Goal: Information Seeking & Learning: Learn about a topic

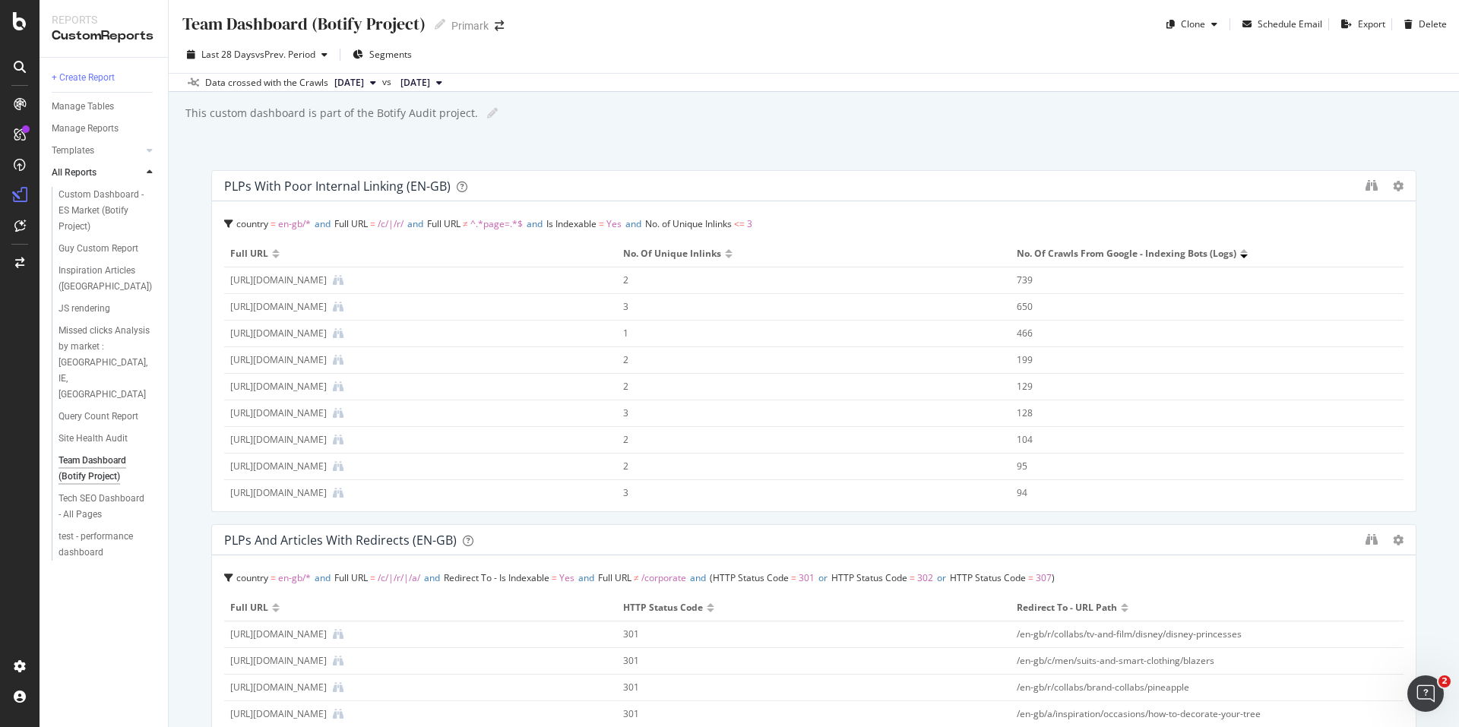
scroll to position [1194, 0]
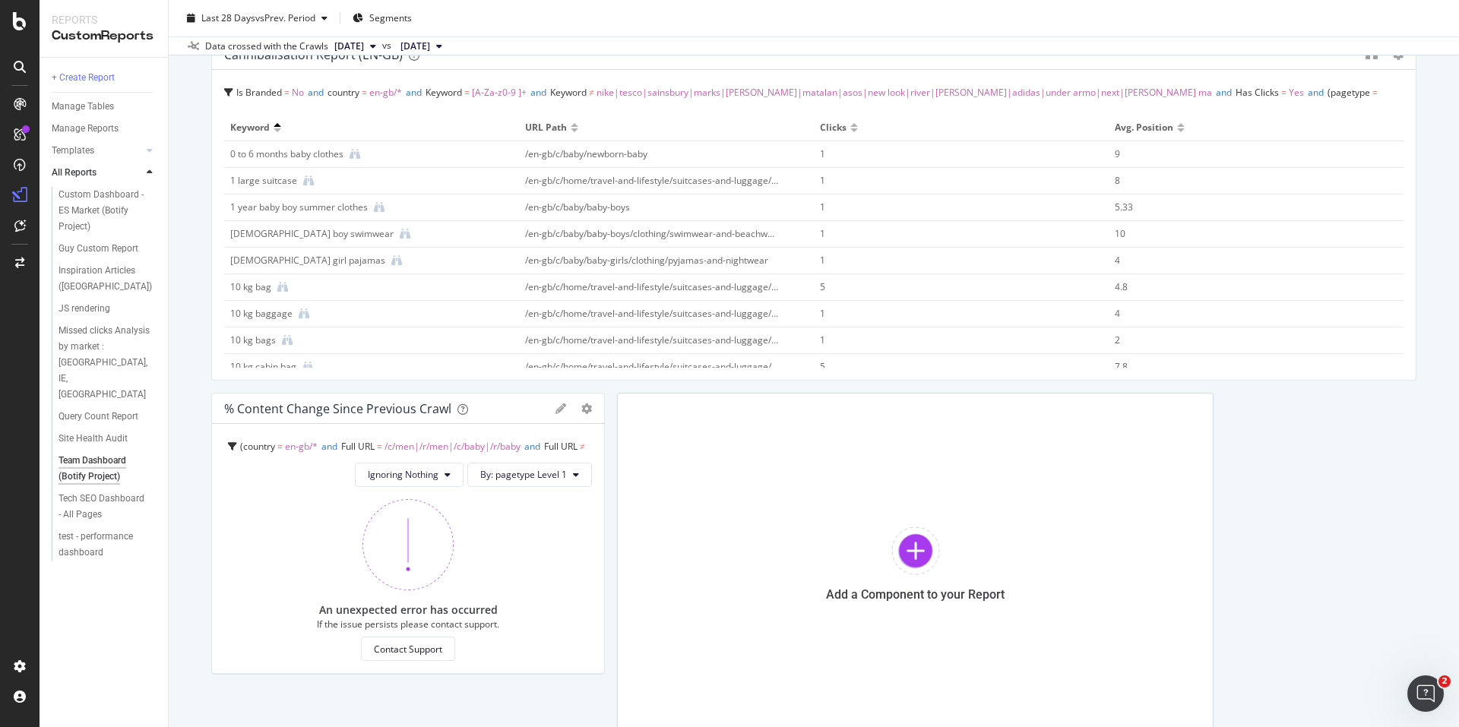
click at [194, 402] on div "Team Dashboard (Botify Project) Team Dashboard (Botify Project) Primark Clone S…" at bounding box center [814, 363] width 1290 height 727
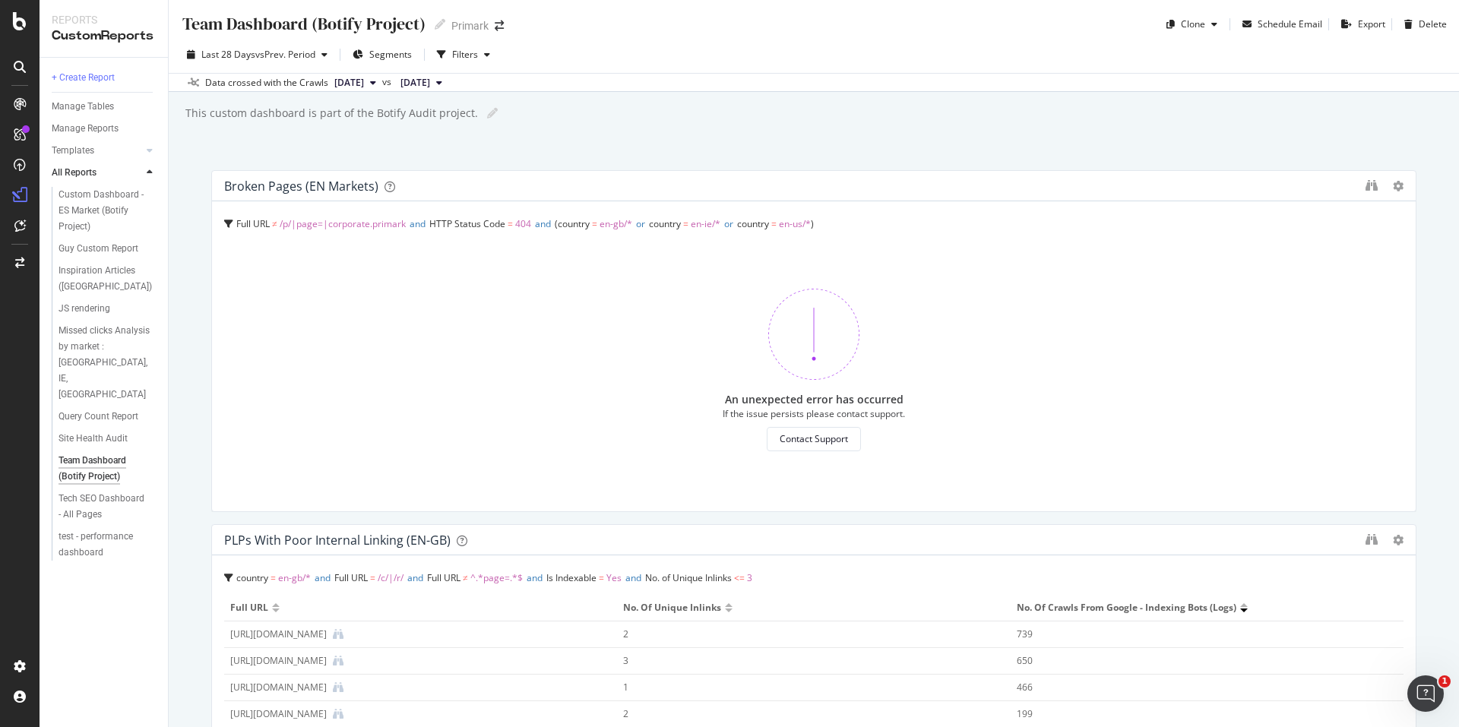
drag, startPoint x: 324, startPoint y: 517, endPoint x: 441, endPoint y: 183, distance: 353.5
click at [441, 183] on div "Broken Pages (EN Markets)" at bounding box center [791, 186] width 1134 height 15
click at [201, 350] on div "Team Dashboard (Botify Project) Team Dashboard (Botify Project) Primark Clone S…" at bounding box center [814, 363] width 1290 height 727
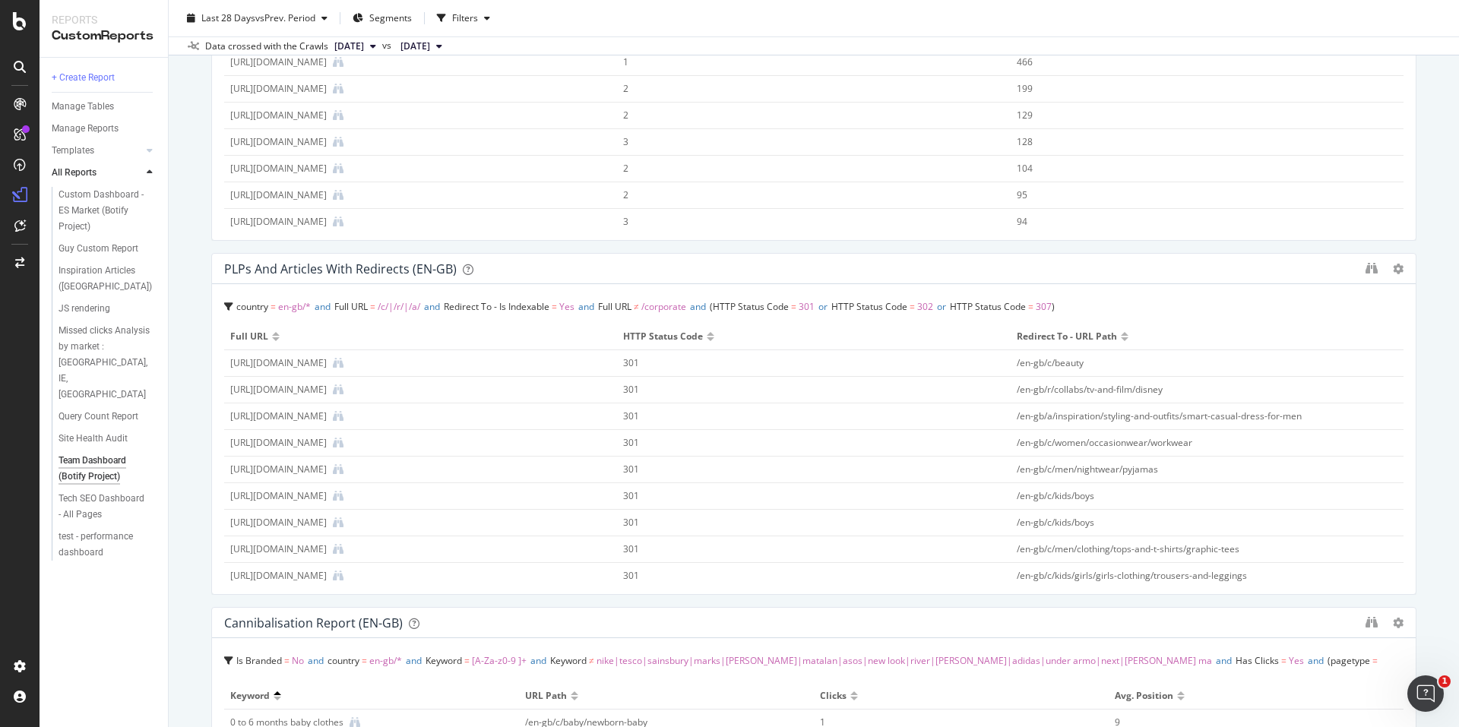
scroll to position [93, 0]
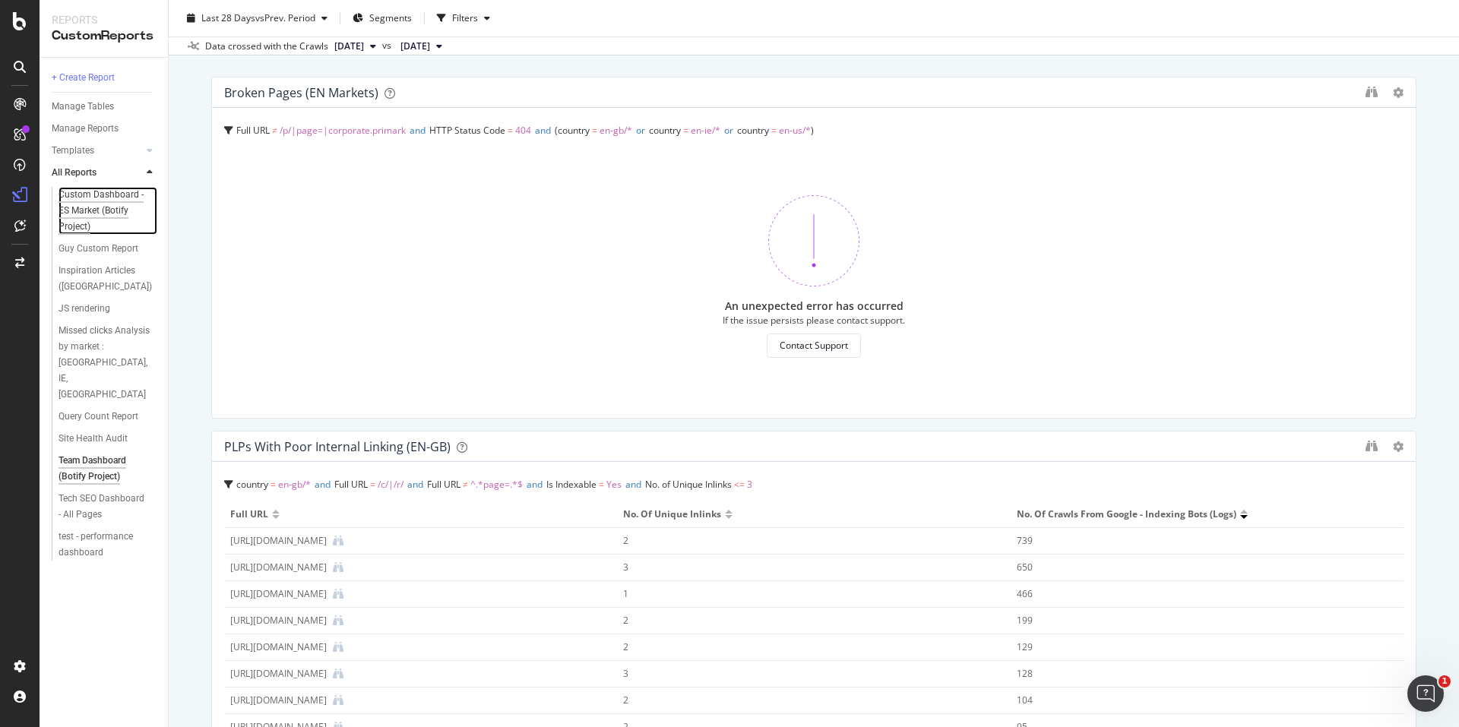
click at [104, 211] on div "Custom Dashboard - ES Market (Botify Project)" at bounding box center [104, 211] width 91 height 48
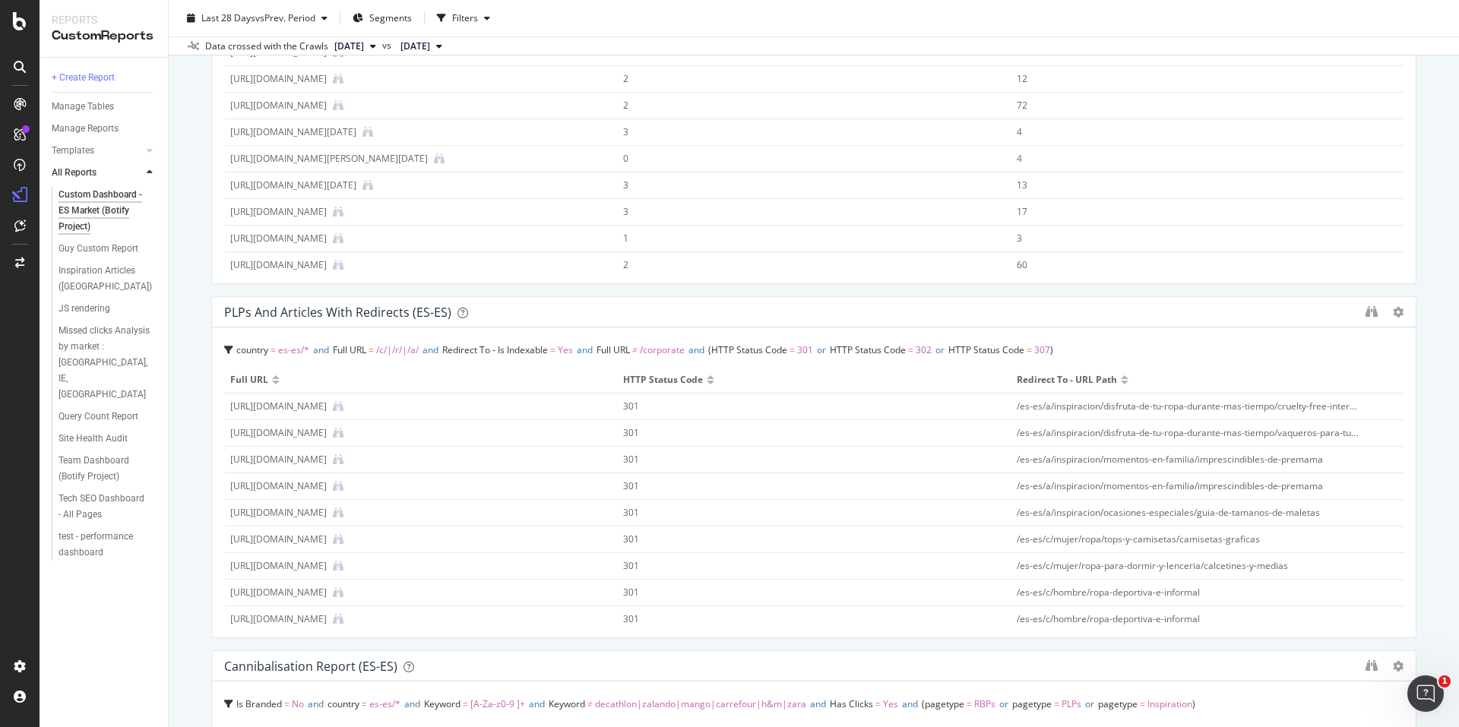
scroll to position [380, 0]
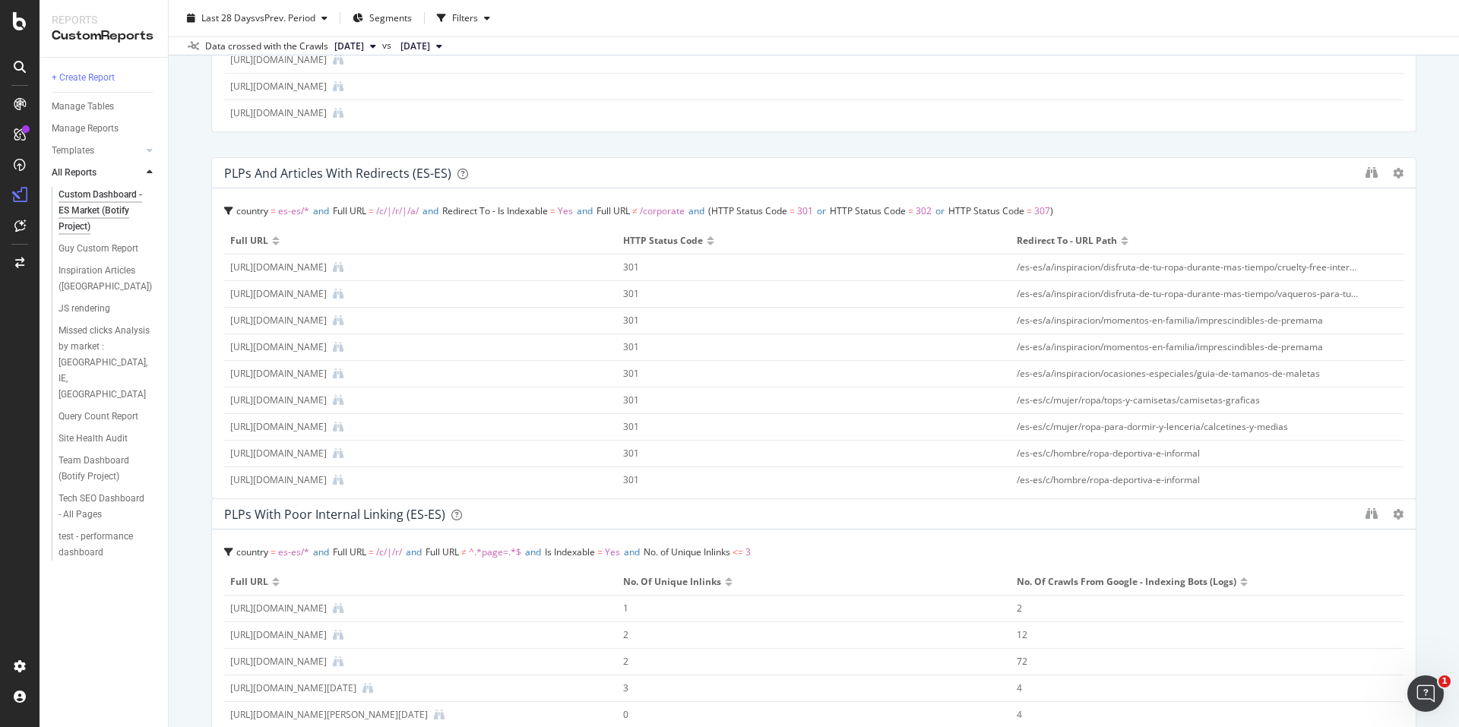
drag, startPoint x: 391, startPoint y: 506, endPoint x: 413, endPoint y: 159, distance: 347.9
click at [413, 166] on div "PLPs and Articles with Redirects (ES-ES)" at bounding box center [337, 173] width 227 height 15
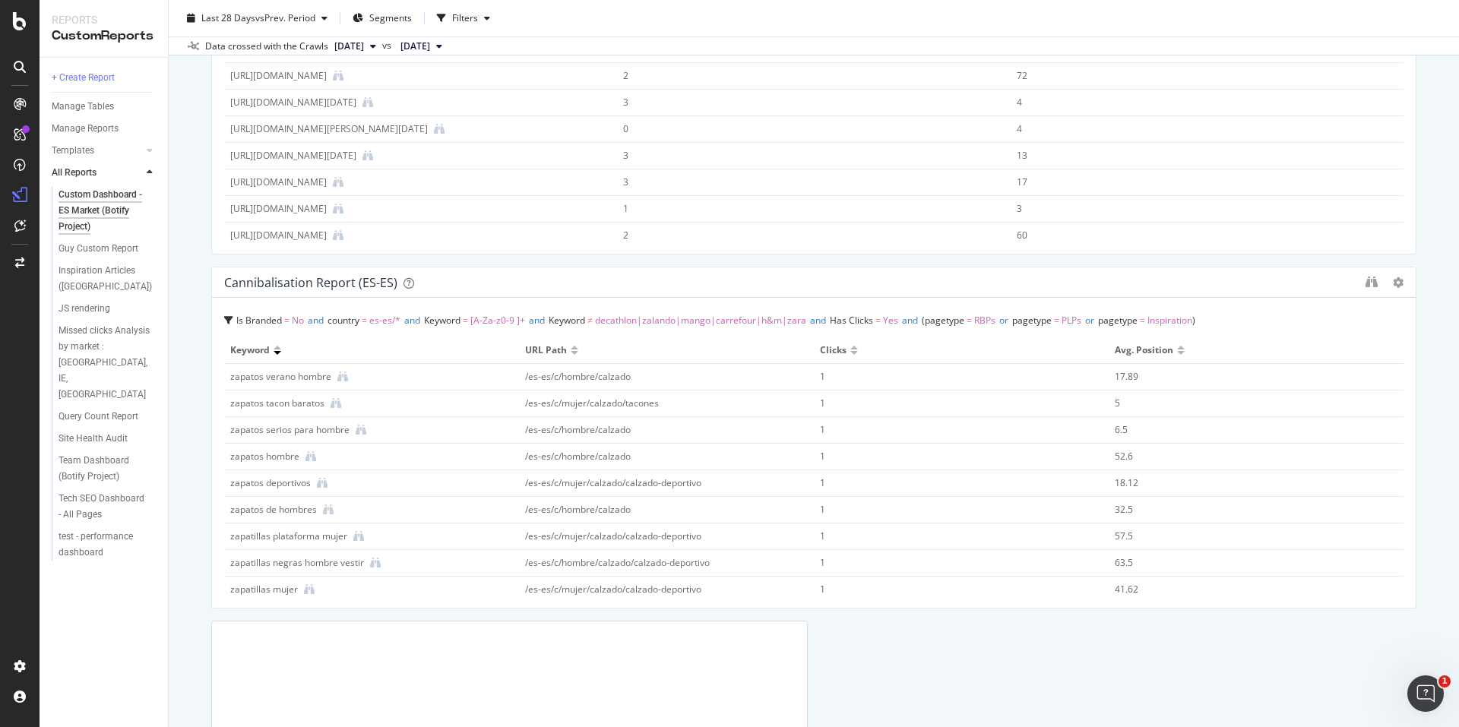
scroll to position [988, 0]
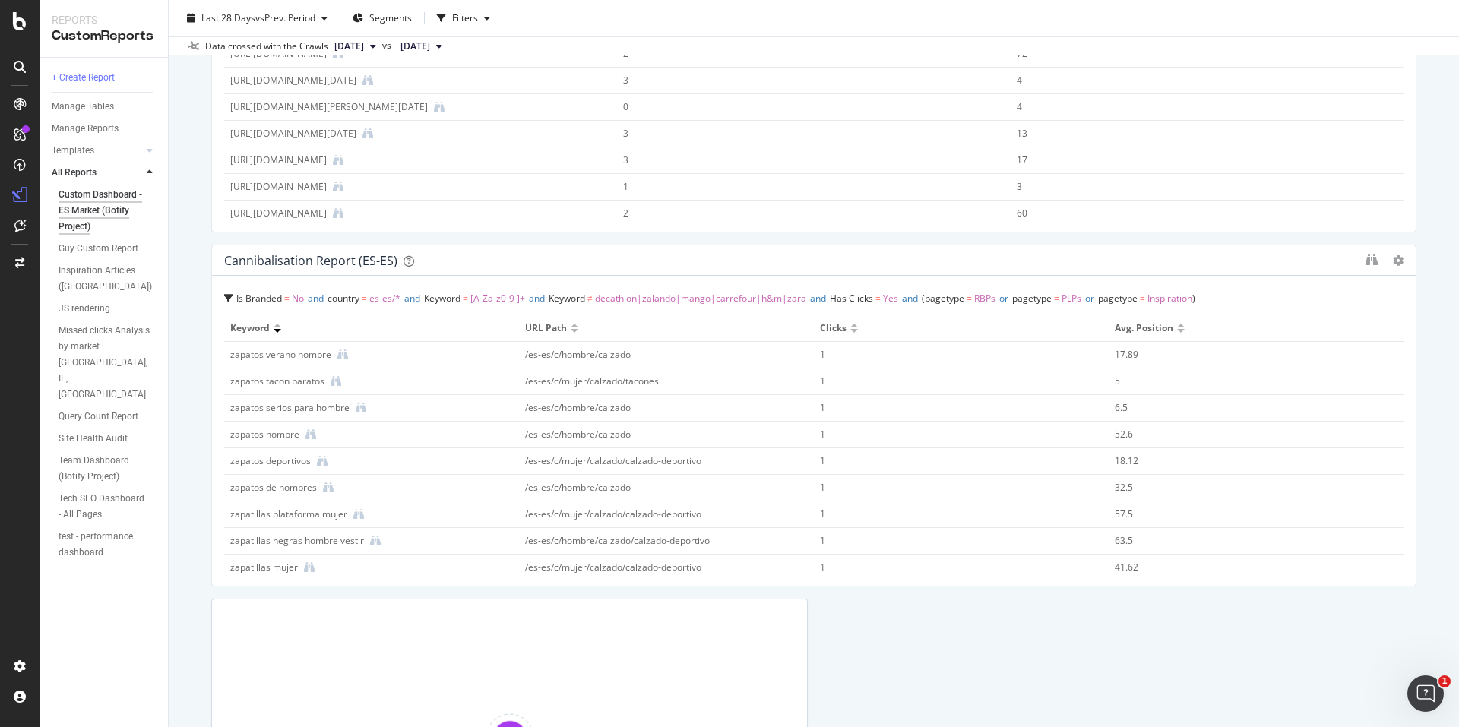
click at [188, 256] on div "Custom Dashboard - ES Market (Botify Project) Custom Dashboard - ES Market (Bot…" at bounding box center [814, 363] width 1290 height 727
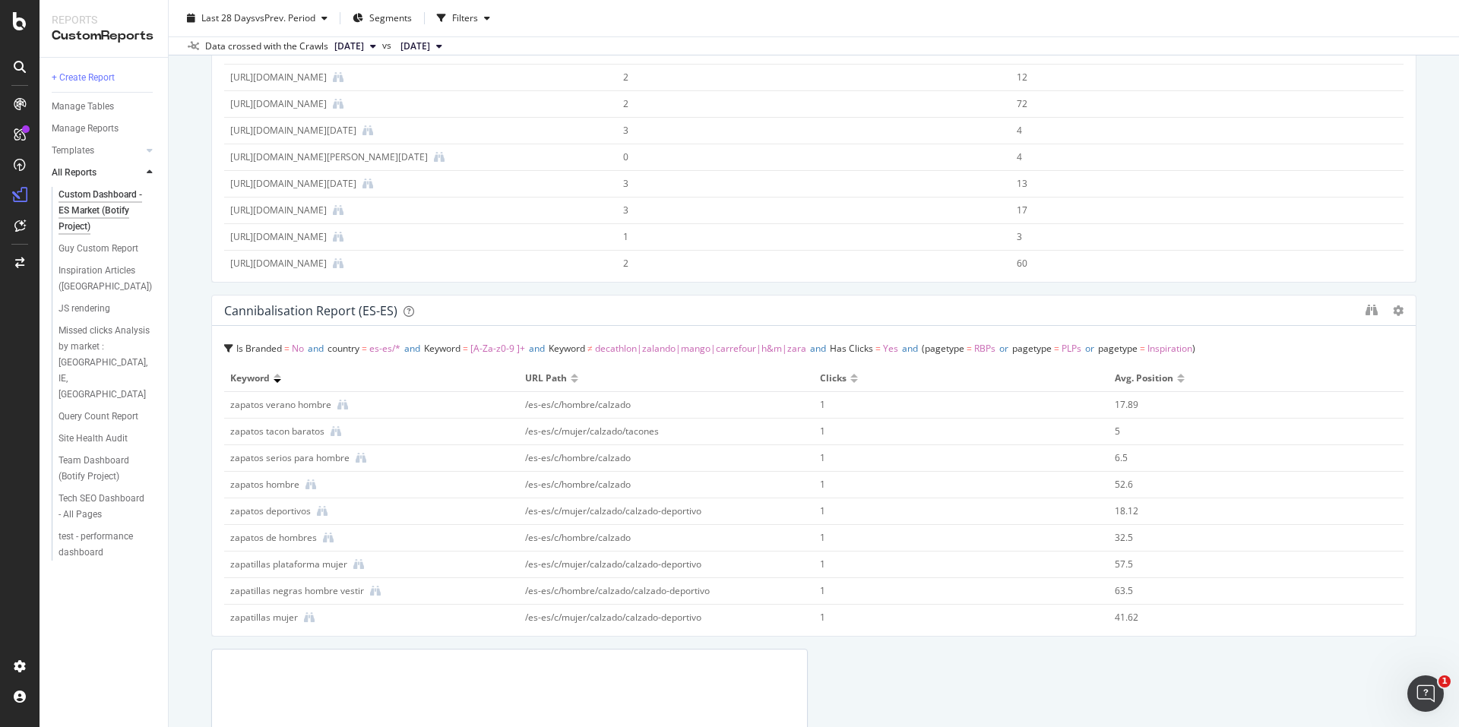
scroll to position [912, 0]
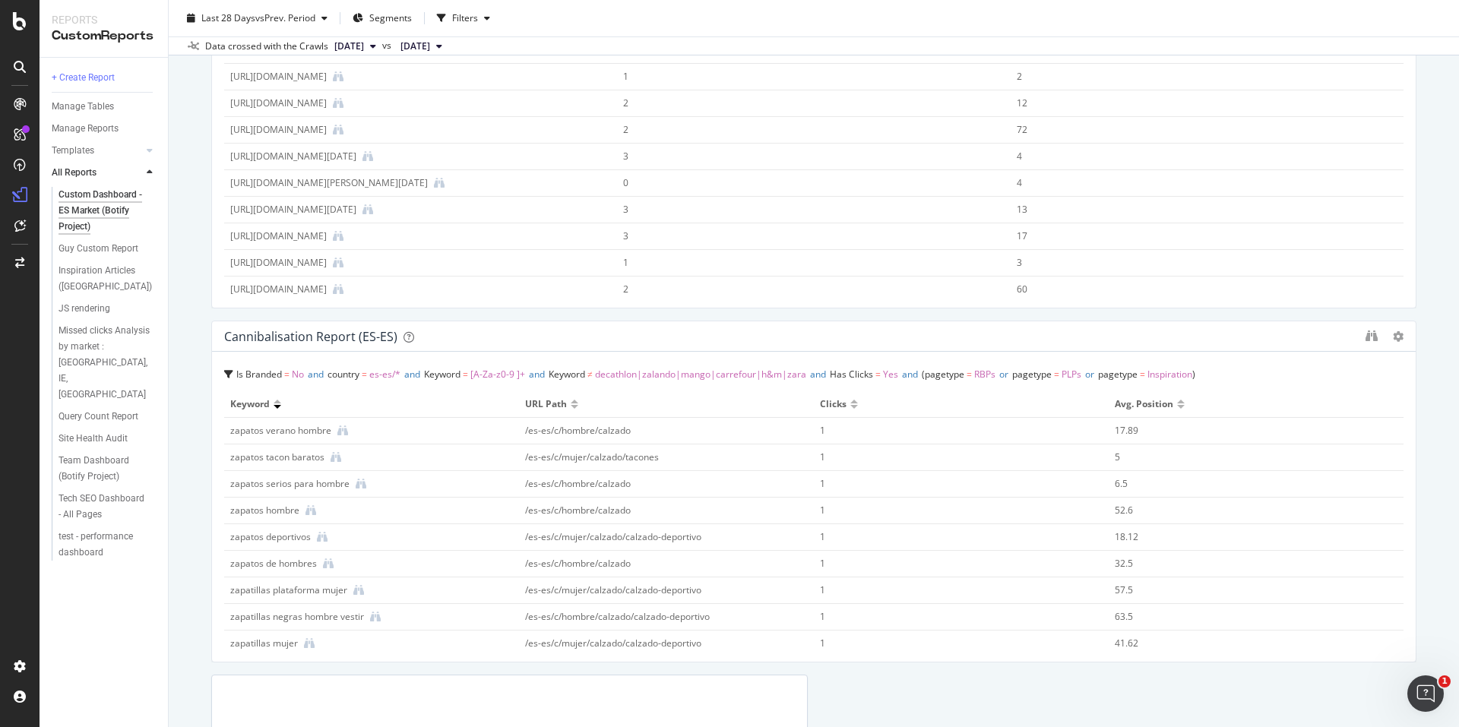
click at [207, 304] on div "Custom Dashboard - ES Market (Botify Project) Custom Dashboard - ES Market (Bot…" at bounding box center [814, 363] width 1290 height 727
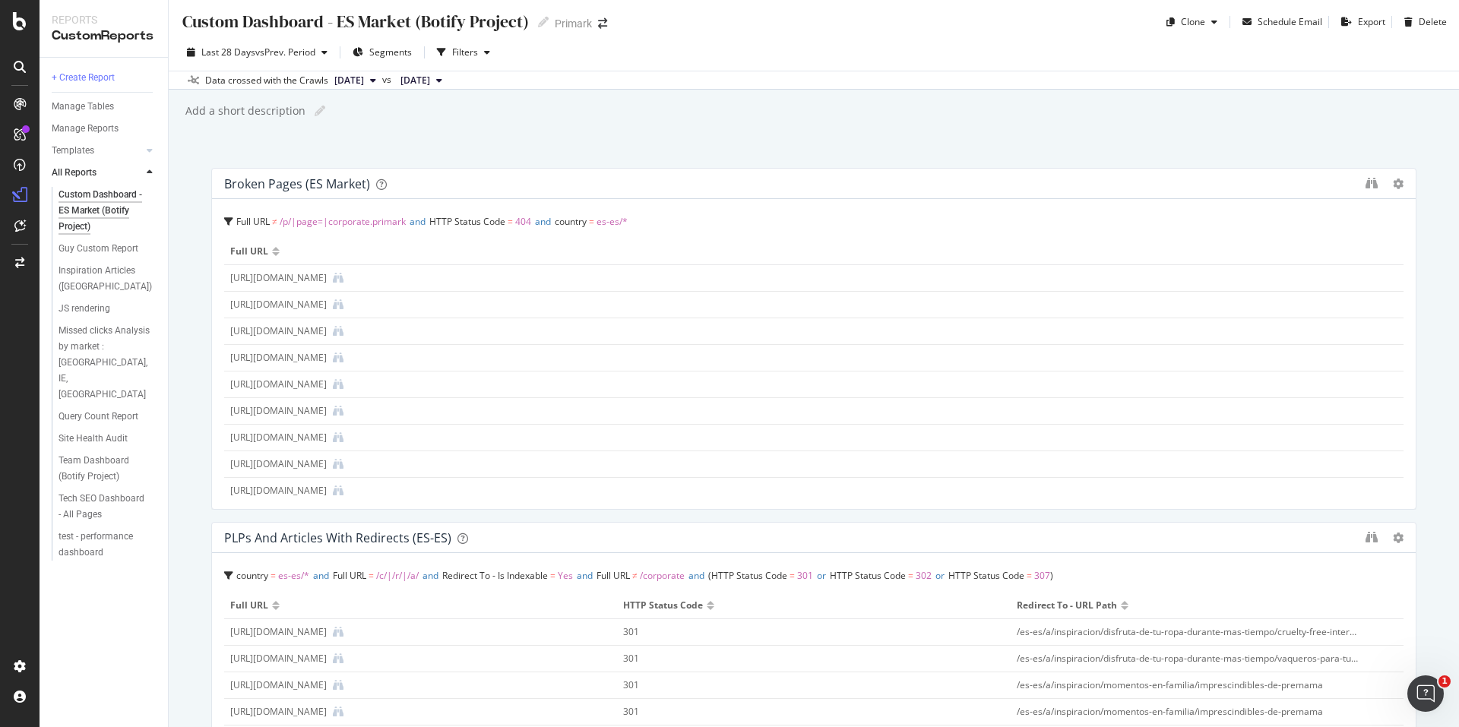
scroll to position [0, 0]
click at [202, 186] on div "Custom Dashboard - ES Market (Botify Project) Custom Dashboard - ES Market (Bot…" at bounding box center [814, 363] width 1290 height 727
click at [182, 169] on div "Custom Dashboard - ES Market (Botify Project) Custom Dashboard - ES Market (Bot…" at bounding box center [814, 363] width 1290 height 727
click at [187, 178] on div "Custom Dashboard - ES Market (Botify Project) Custom Dashboard - ES Market (Bot…" at bounding box center [814, 363] width 1290 height 727
